Goal: Transaction & Acquisition: Obtain resource

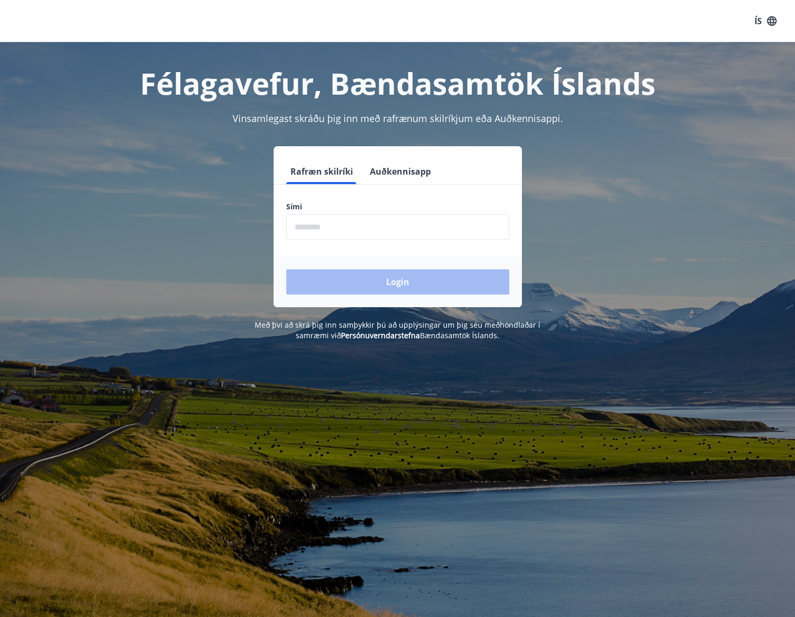
click at [312, 230] on input "phone" at bounding box center [397, 227] width 223 height 26
type input "********"
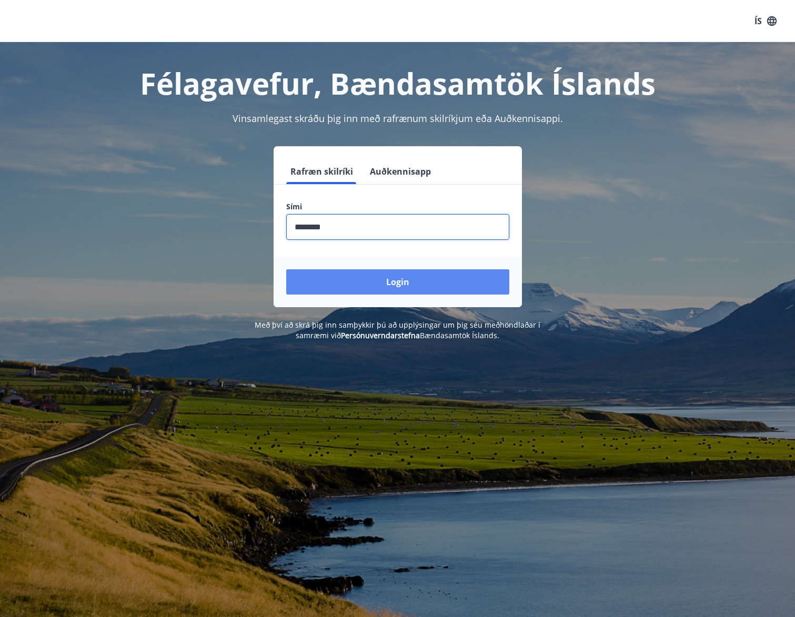
click at [365, 281] on button "Login" at bounding box center [397, 281] width 223 height 25
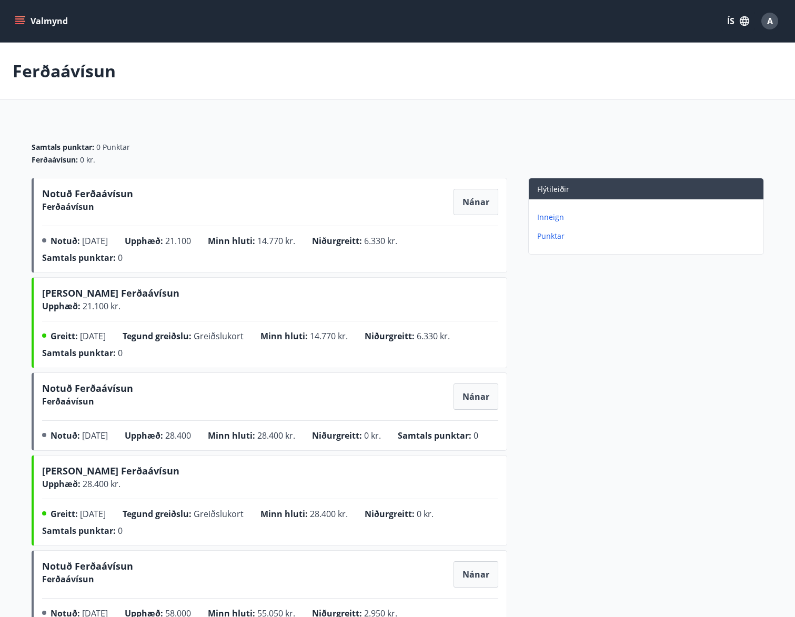
click at [555, 216] on p "Inneign" at bounding box center [648, 217] width 222 height 11
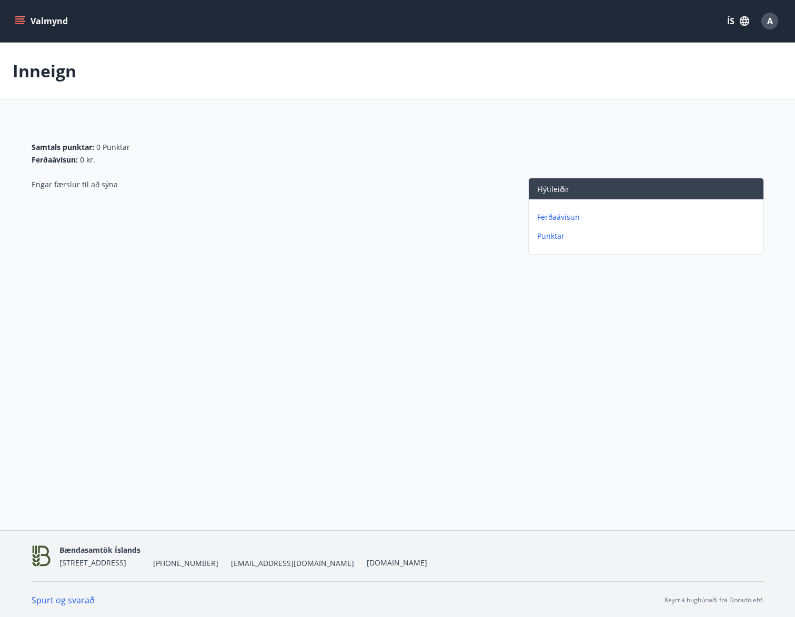
click at [551, 217] on p "Ferðaávísun" at bounding box center [648, 217] width 222 height 11
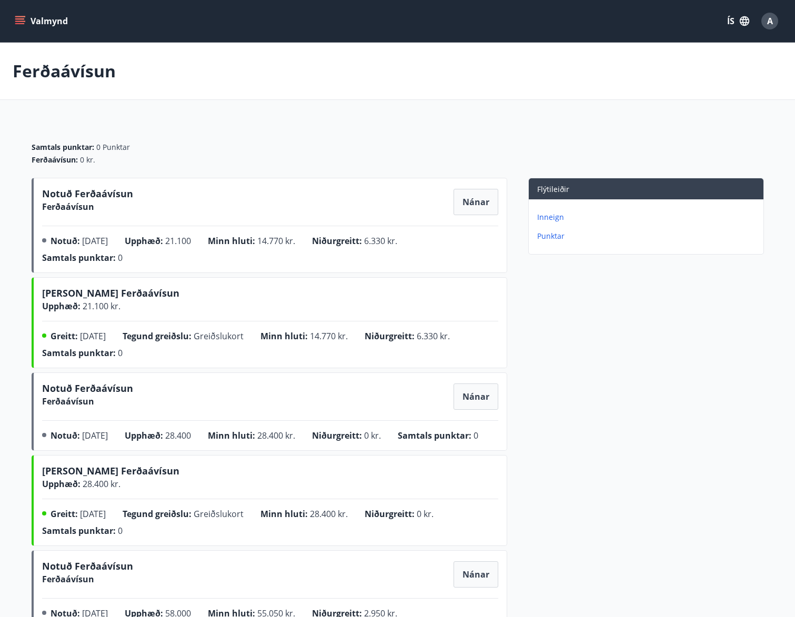
click at [22, 23] on icon "menu" at bounding box center [20, 21] width 11 height 11
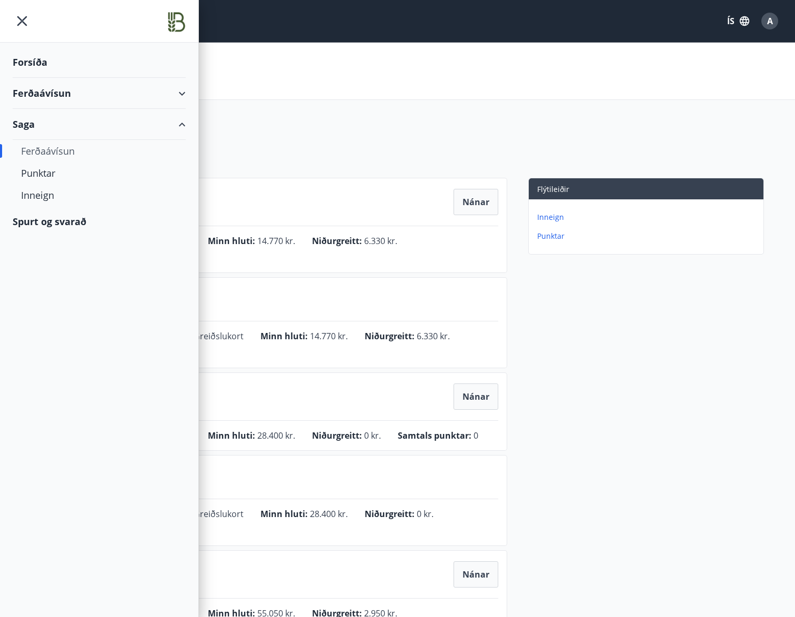
click at [34, 59] on div "Forsíða" at bounding box center [99, 62] width 173 height 31
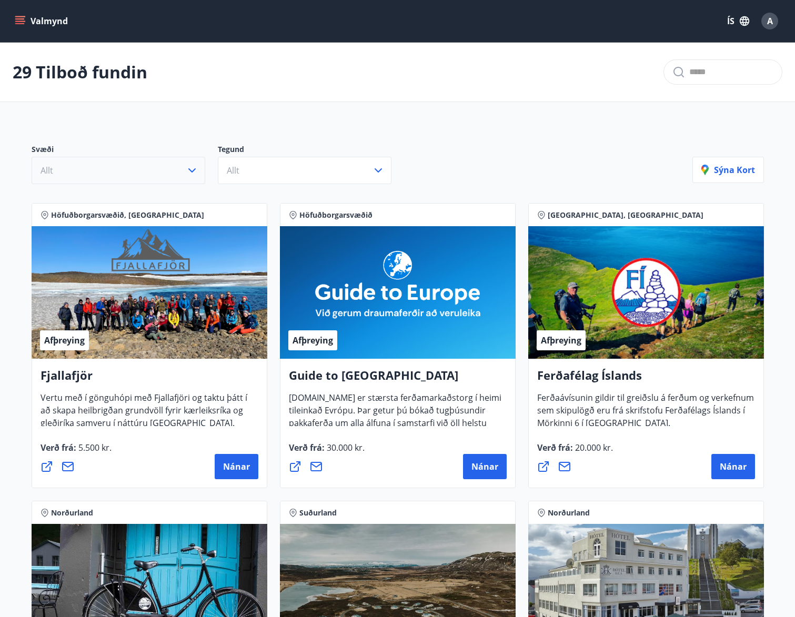
click at [187, 168] on icon "button" at bounding box center [192, 170] width 13 height 13
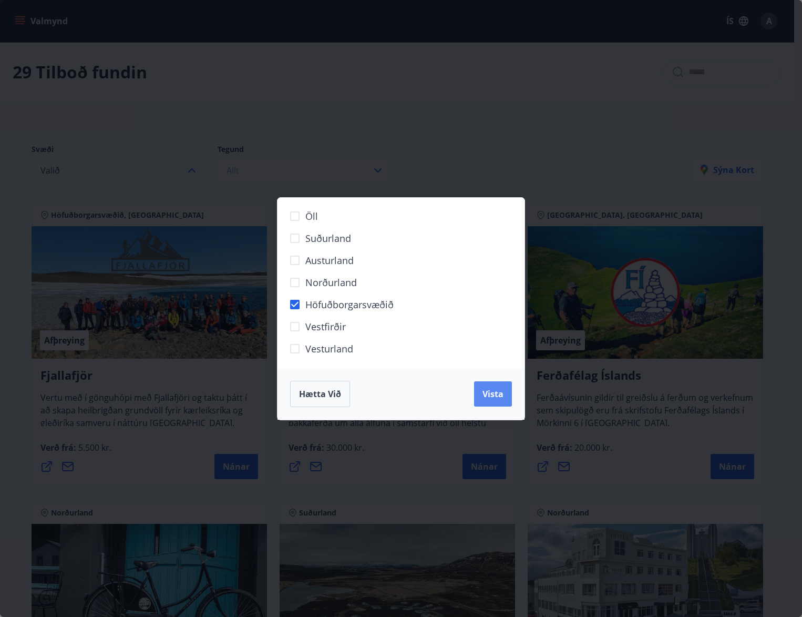
click at [490, 391] on span "Vista" at bounding box center [493, 394] width 21 height 12
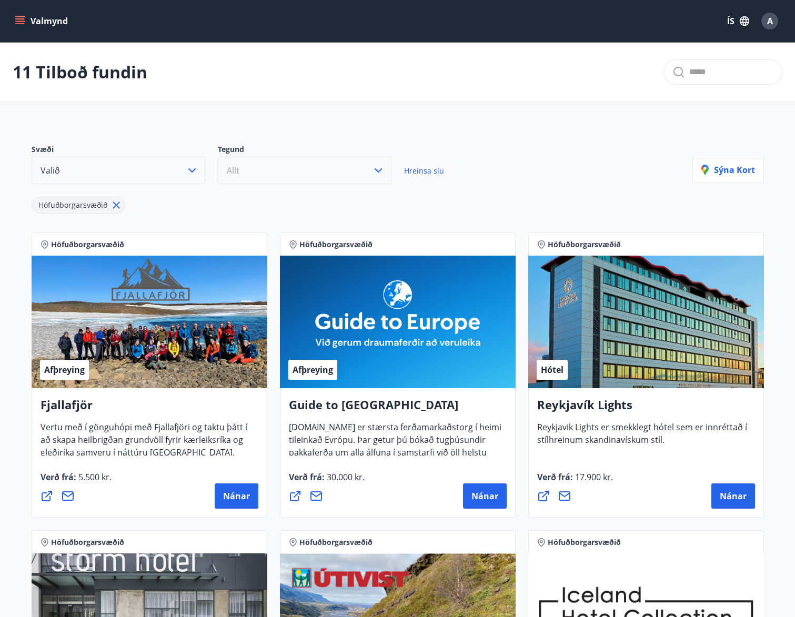
click at [386, 177] on button "Allt" at bounding box center [305, 170] width 174 height 27
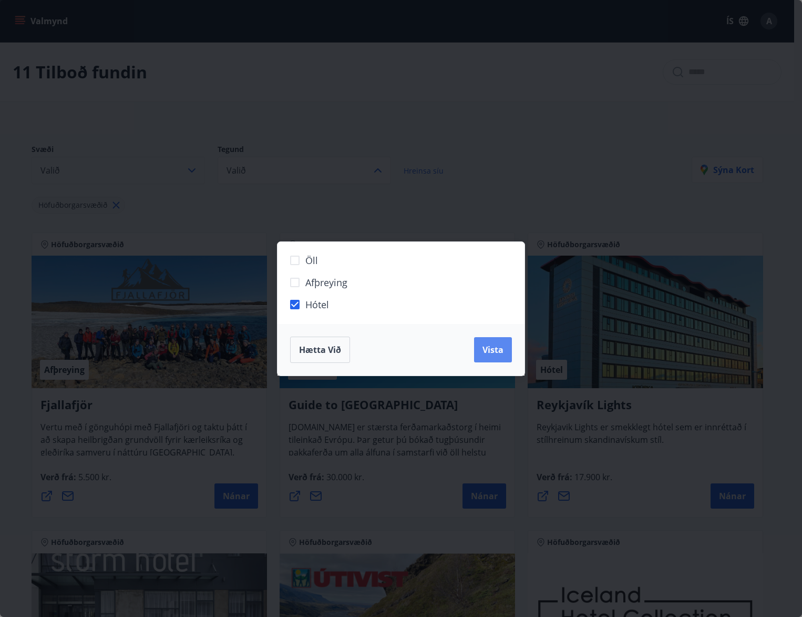
click at [499, 347] on span "Vista" at bounding box center [493, 350] width 21 height 12
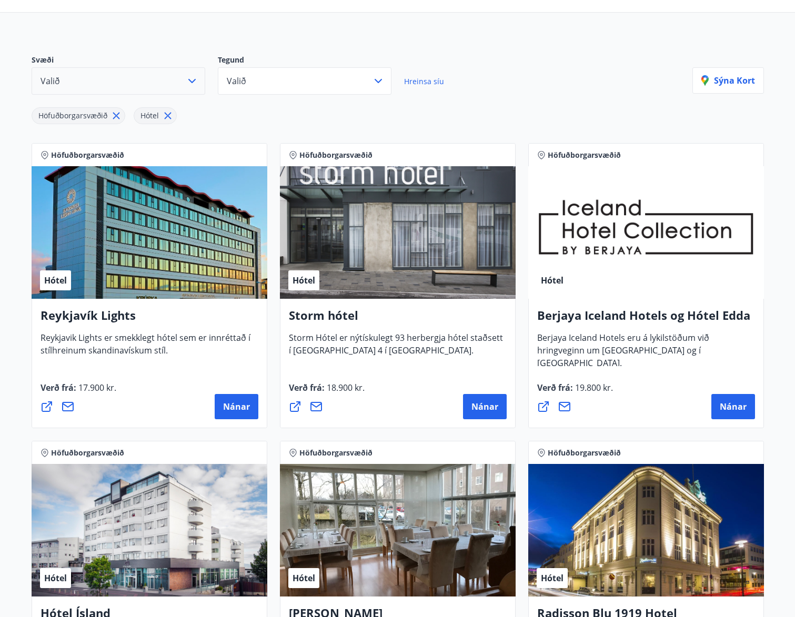
scroll to position [105, 0]
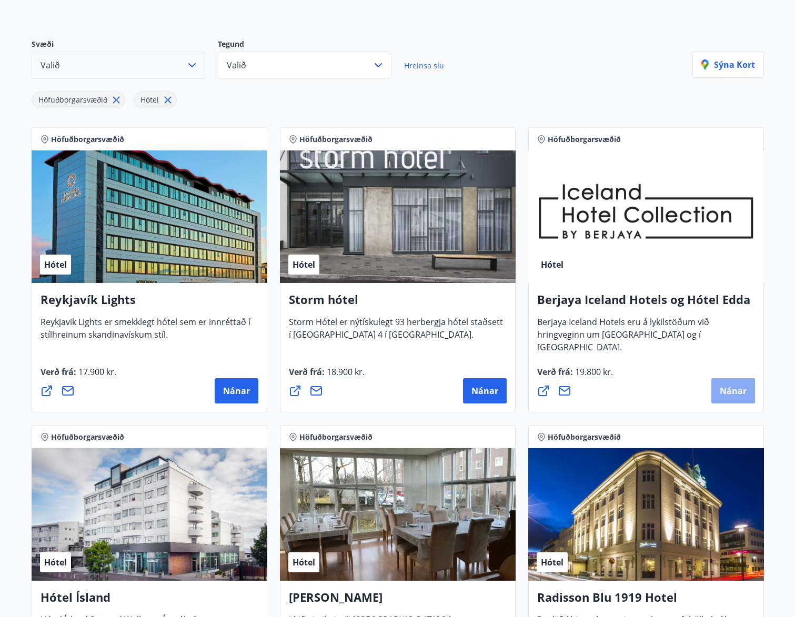
click at [720, 395] on span "Nánar" at bounding box center [732, 391] width 27 height 12
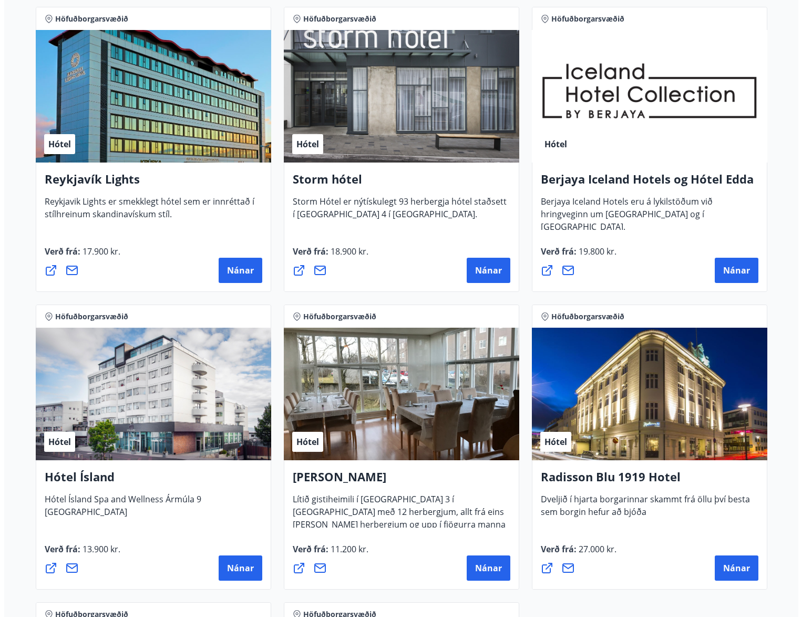
scroll to position [159, 0]
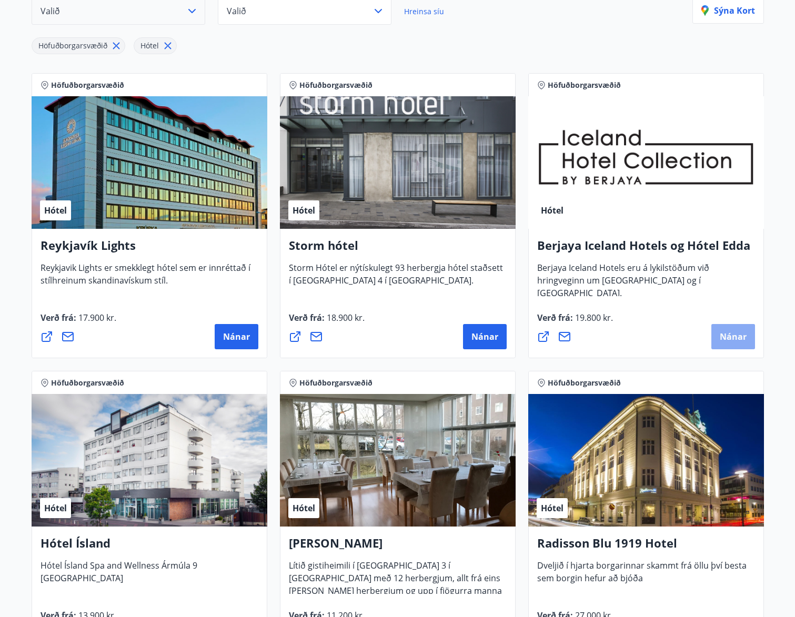
click at [734, 343] on button "Nánar" at bounding box center [733, 336] width 44 height 25
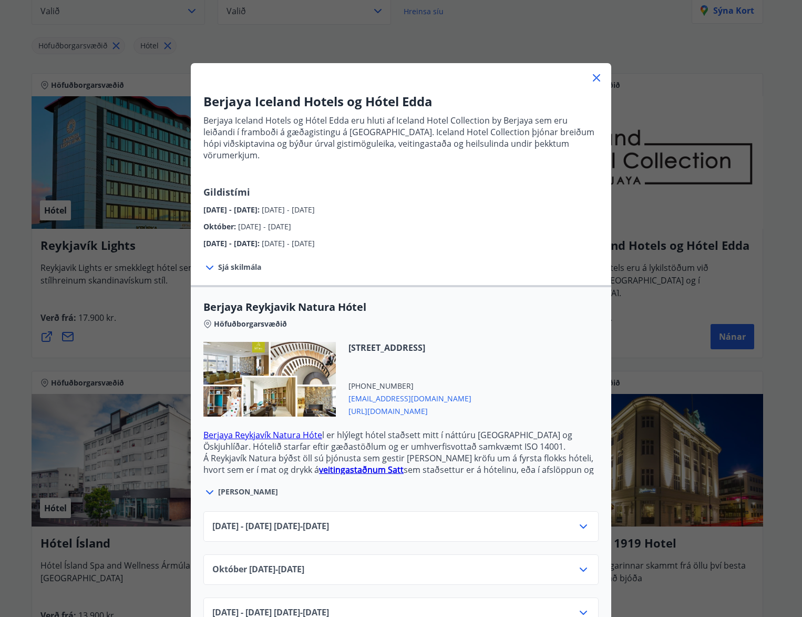
click at [205, 261] on icon at bounding box center [209, 267] width 13 height 13
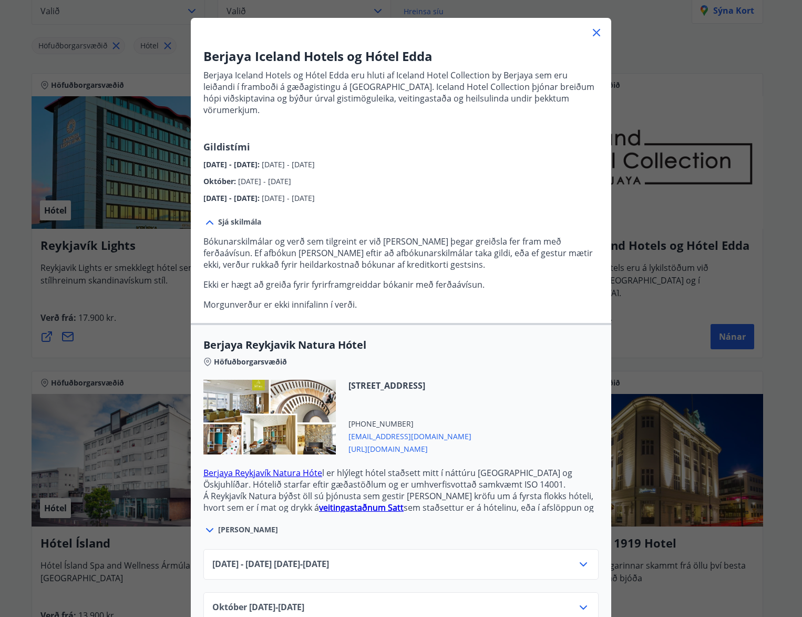
scroll to position [103, 0]
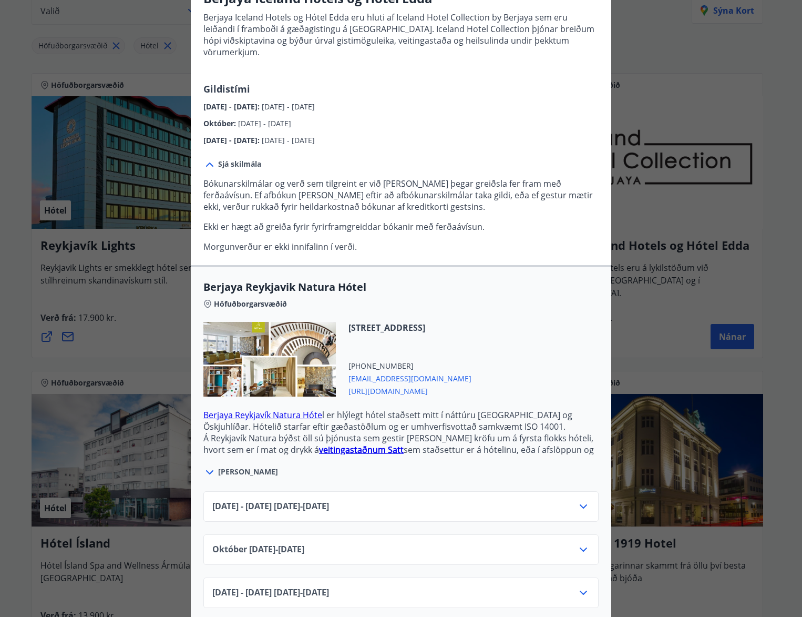
click at [580, 586] on icon at bounding box center [583, 592] width 13 height 13
click at [580, 591] on icon at bounding box center [583, 593] width 7 height 4
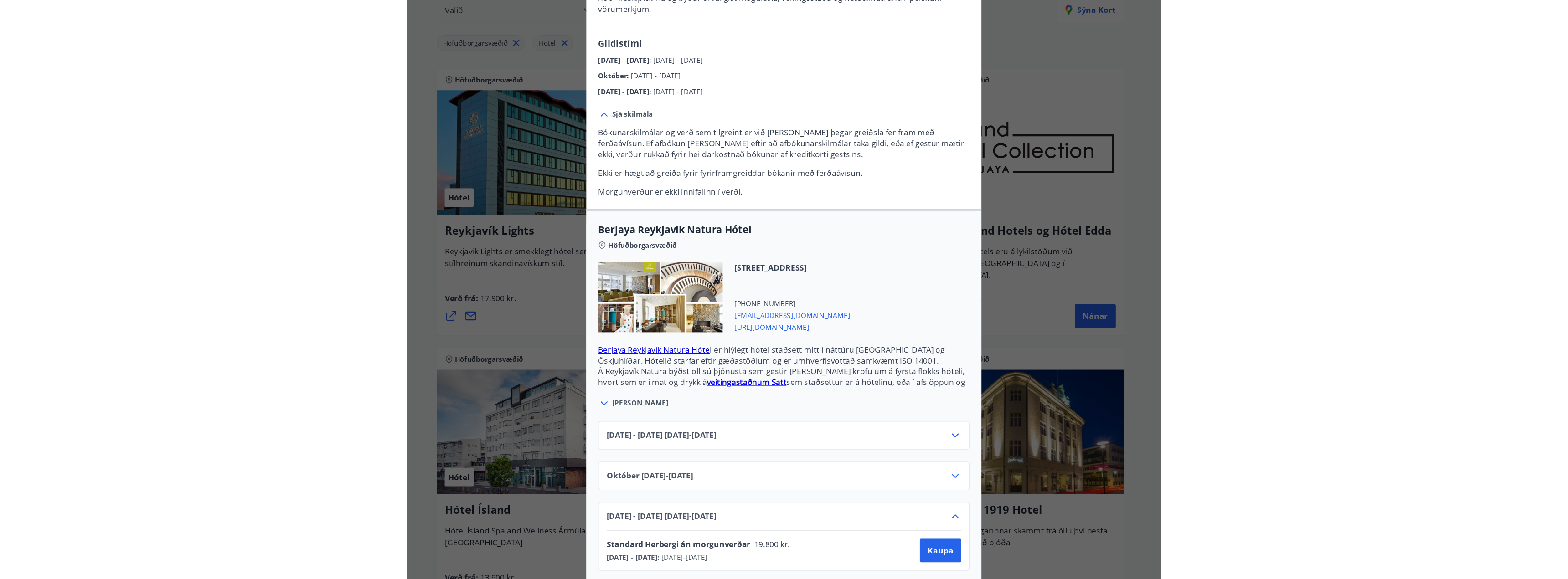
scroll to position [0, 0]
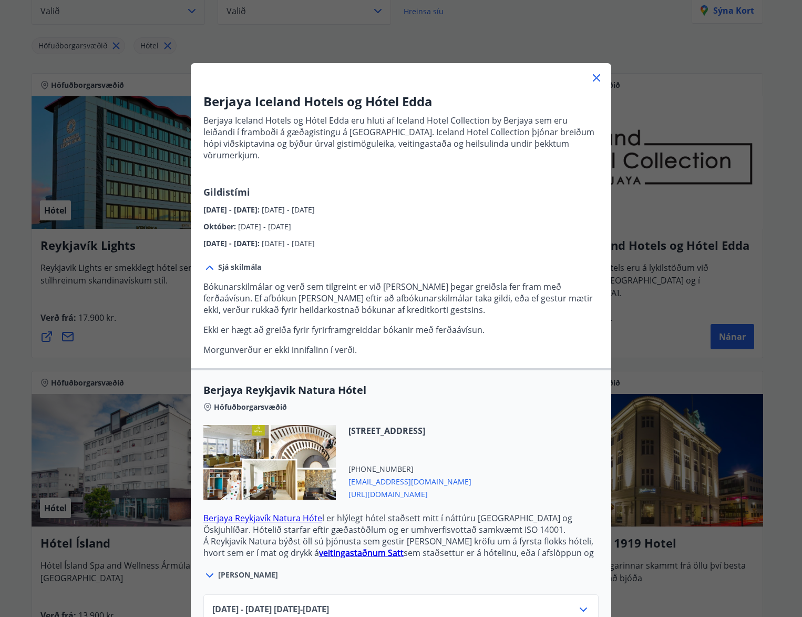
click at [596, 78] on icon at bounding box center [597, 78] width 2 height 2
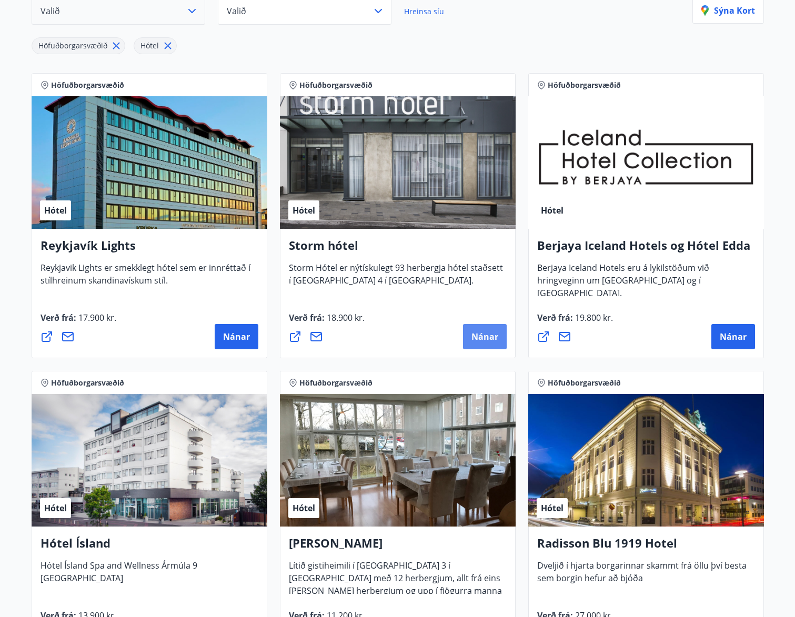
click at [480, 338] on span "Nánar" at bounding box center [484, 337] width 27 height 12
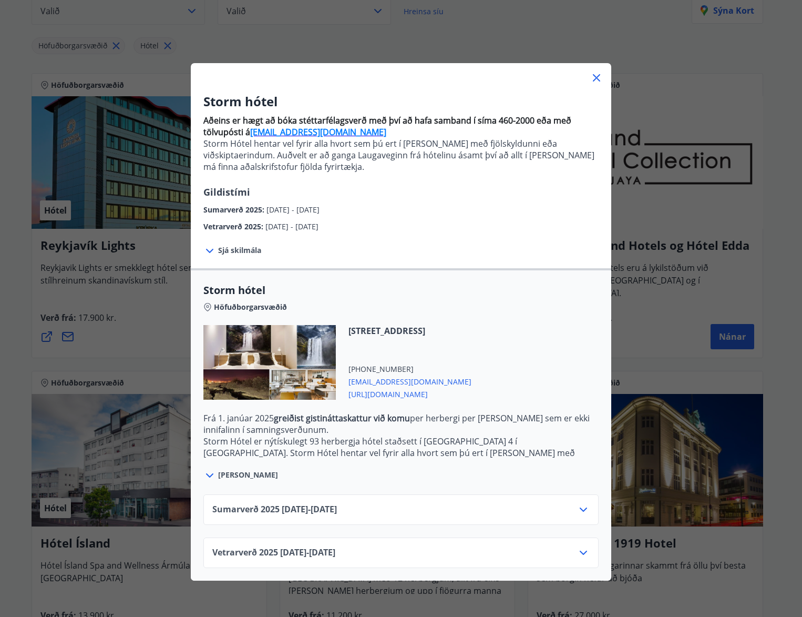
click at [536, 318] on div "Storm hótel Höfuðborgarsvæðið" at bounding box center [400, 304] width 395 height 42
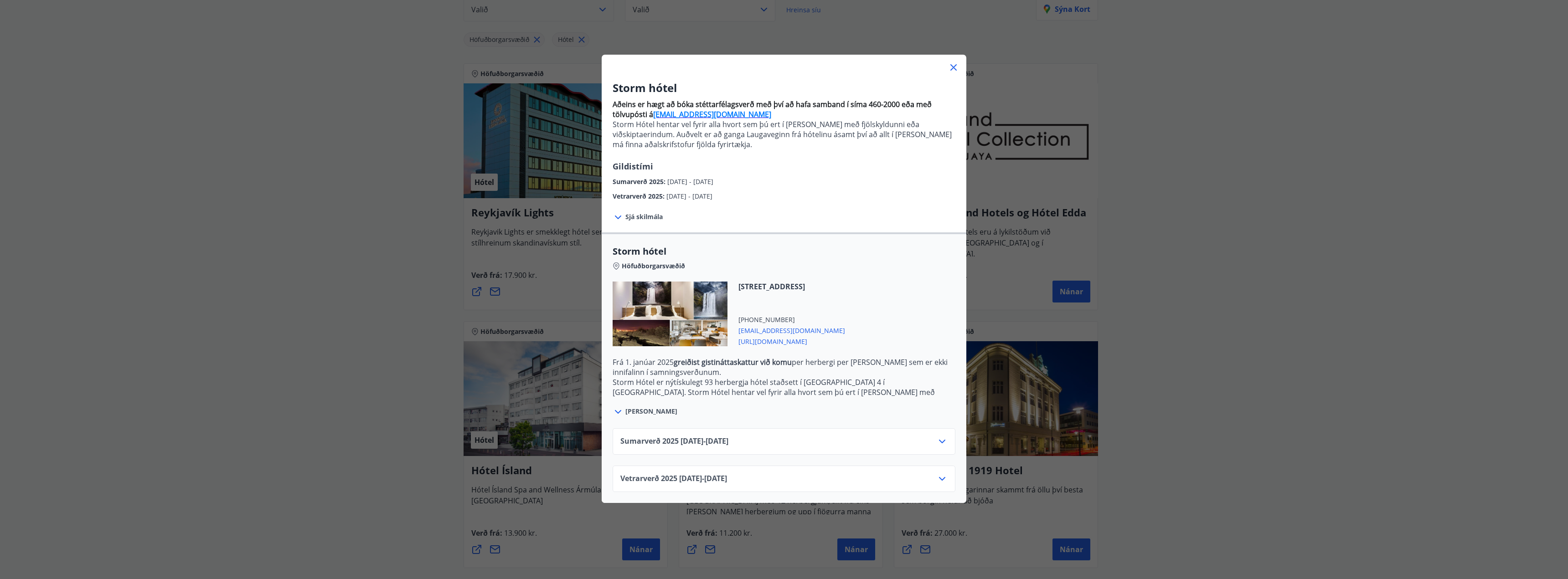
click at [695, 478] on icon at bounding box center [941, 479] width 6 height 3
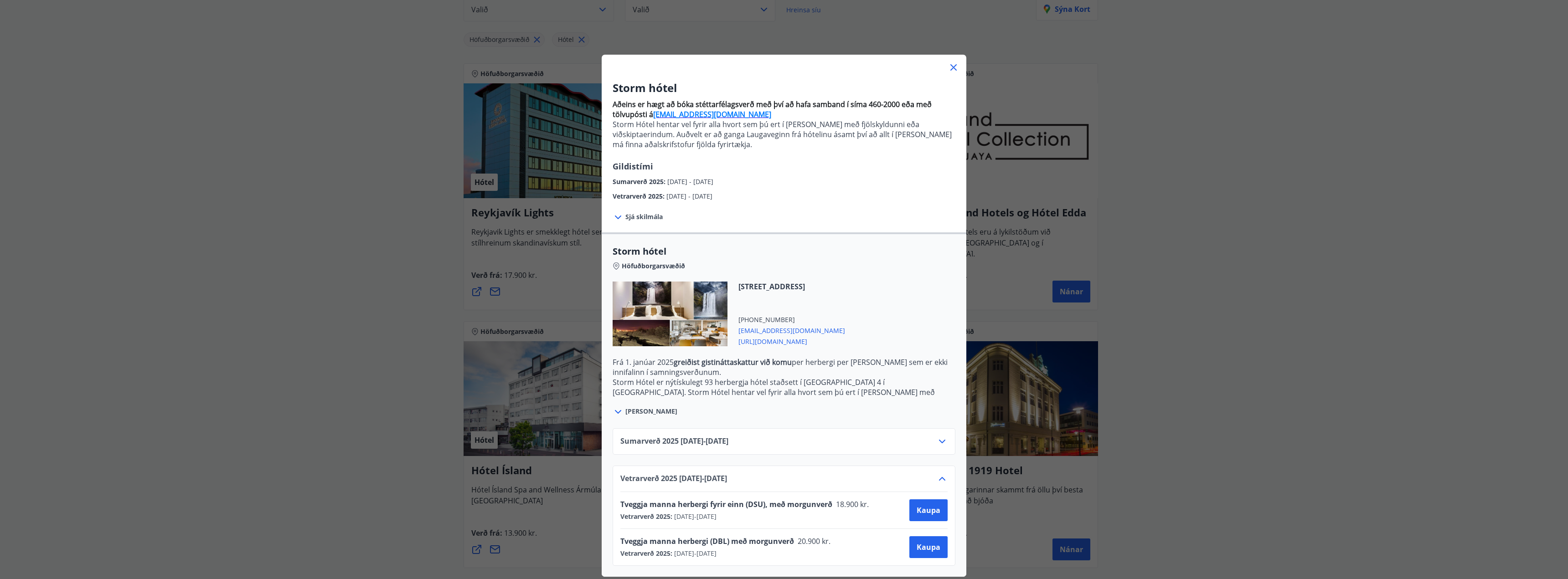
click at [695, 331] on span "storm@keahotels.is" at bounding box center [791, 329] width 107 height 11
click at [695, 330] on div "Þórunnartún 4, 105 Reykjavík +354 5183000 storm@keahotels.is https://www.keahot…" at bounding box center [784, 319] width 342 height 75
